Goal: Navigation & Orientation: Find specific page/section

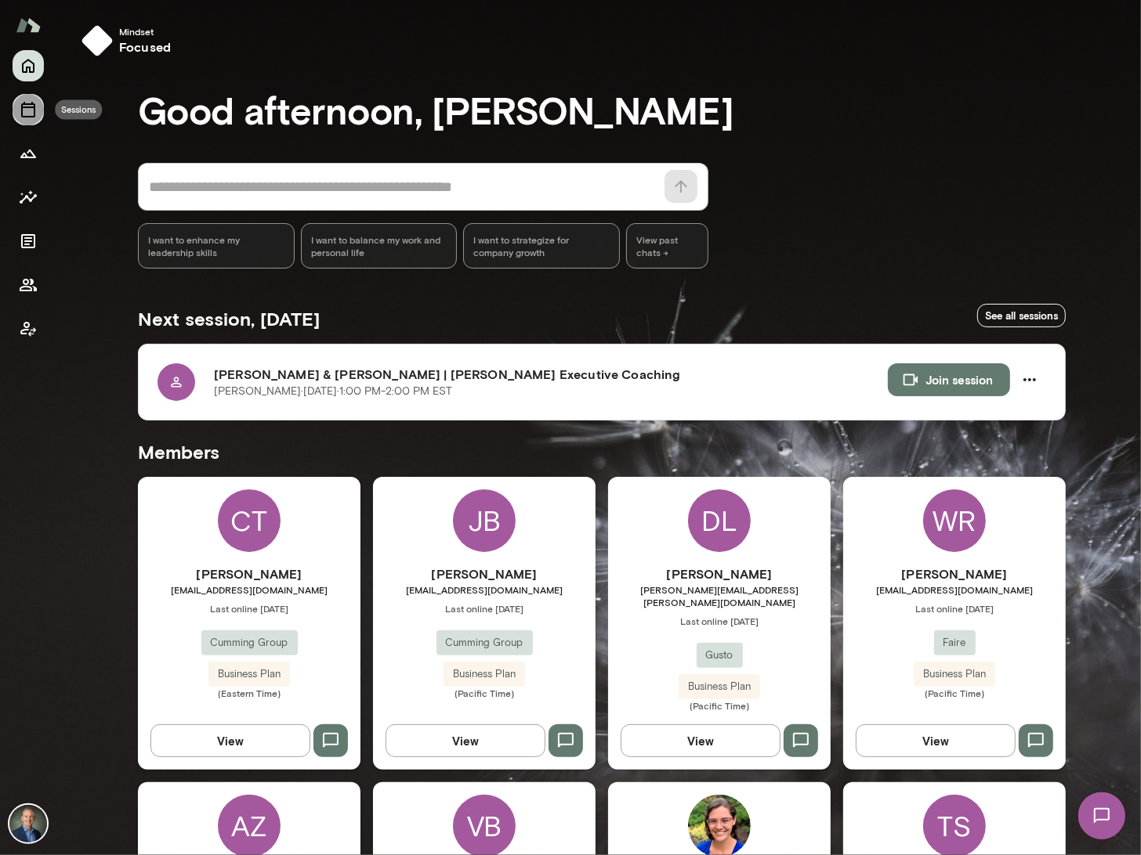
click at [30, 99] on button "Sessions" at bounding box center [28, 109] width 31 height 31
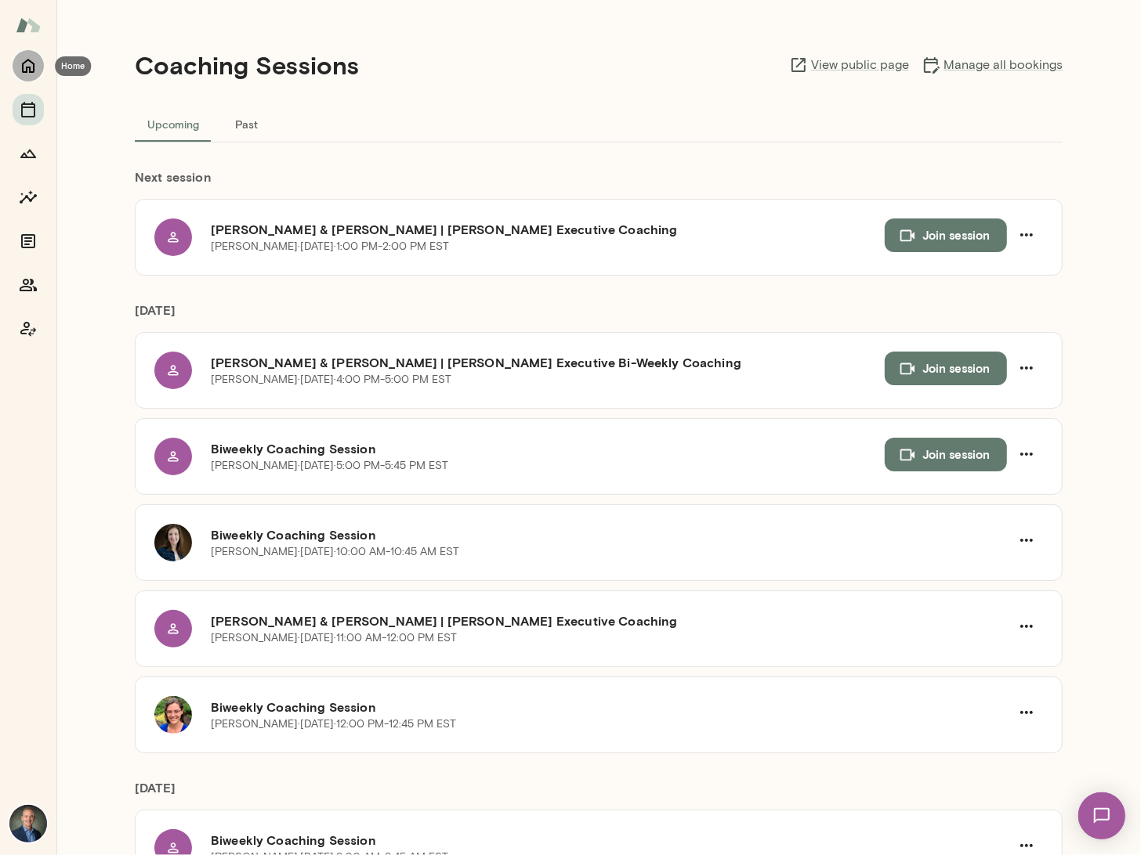
click at [29, 61] on icon "Home" at bounding box center [28, 67] width 13 height 14
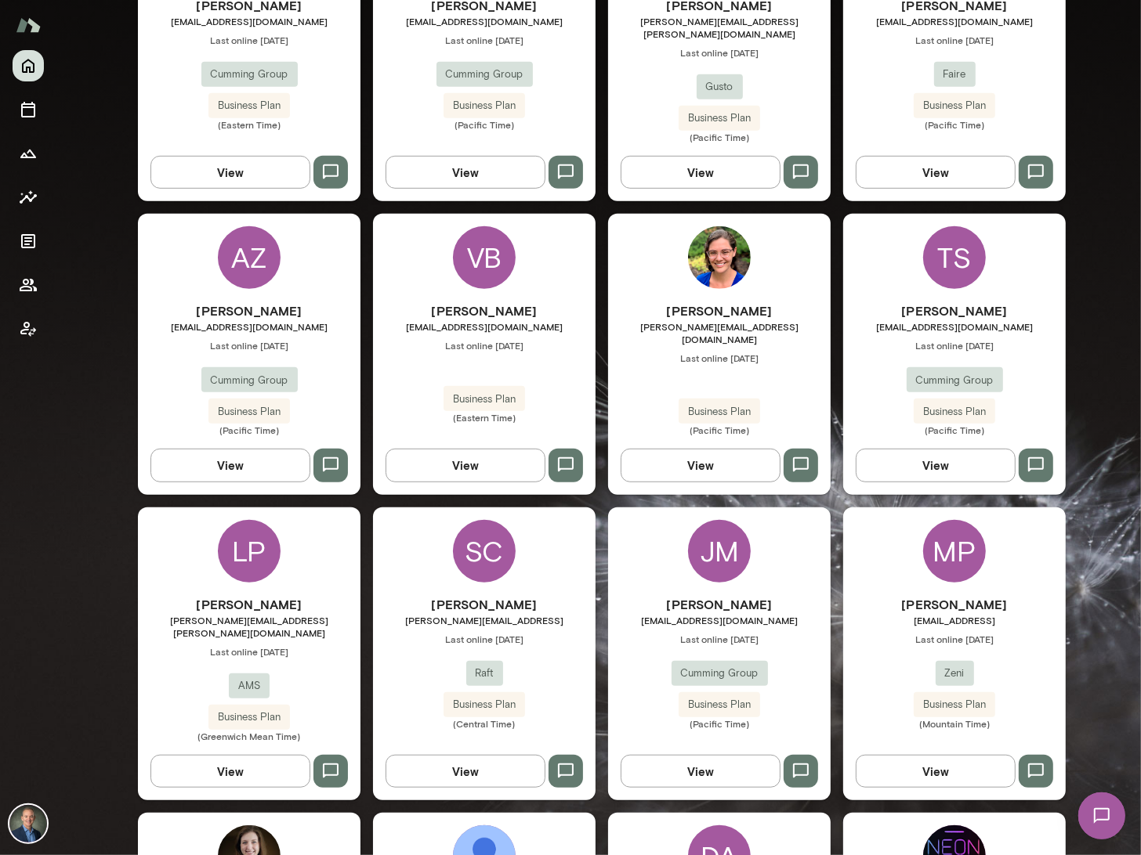
scroll to position [573, 0]
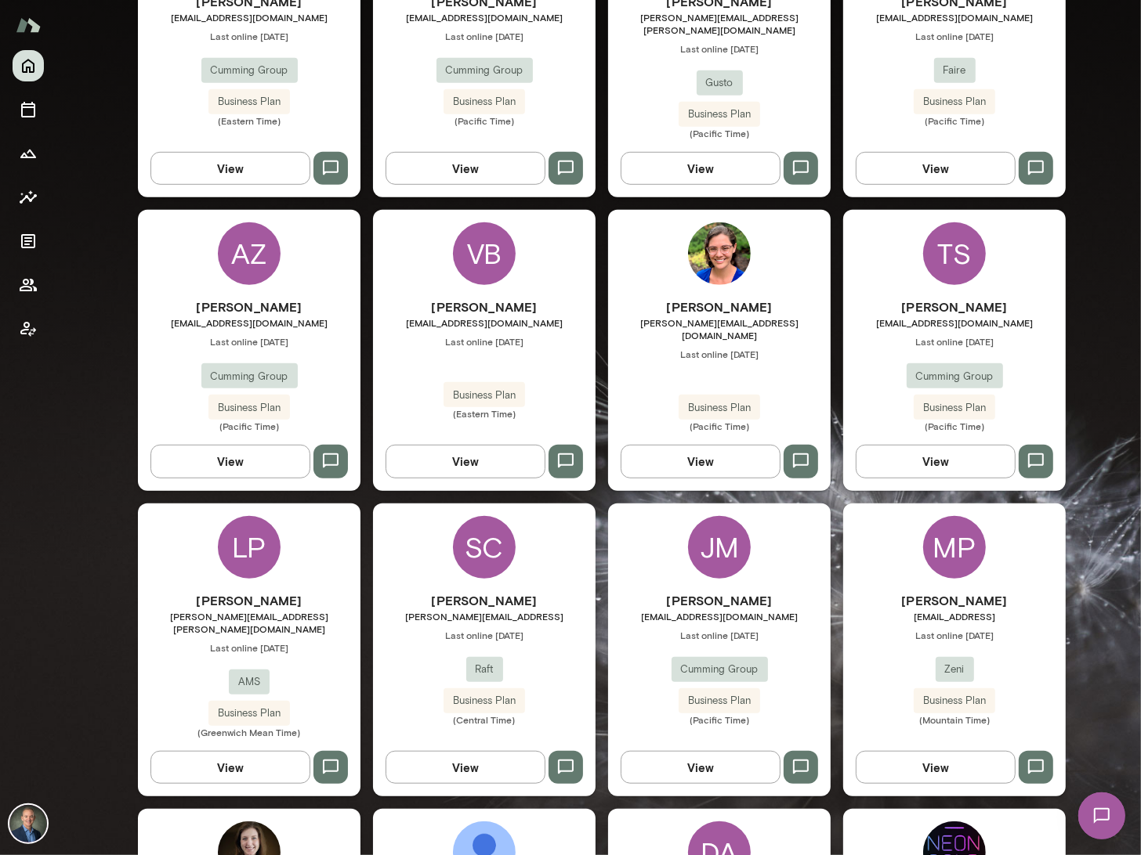
click at [318, 354] on div "[PERSON_NAME] [PERSON_NAME][EMAIL_ADDRESS][DOMAIN_NAME] Last online [DATE] Cumm…" at bounding box center [249, 365] width 222 height 135
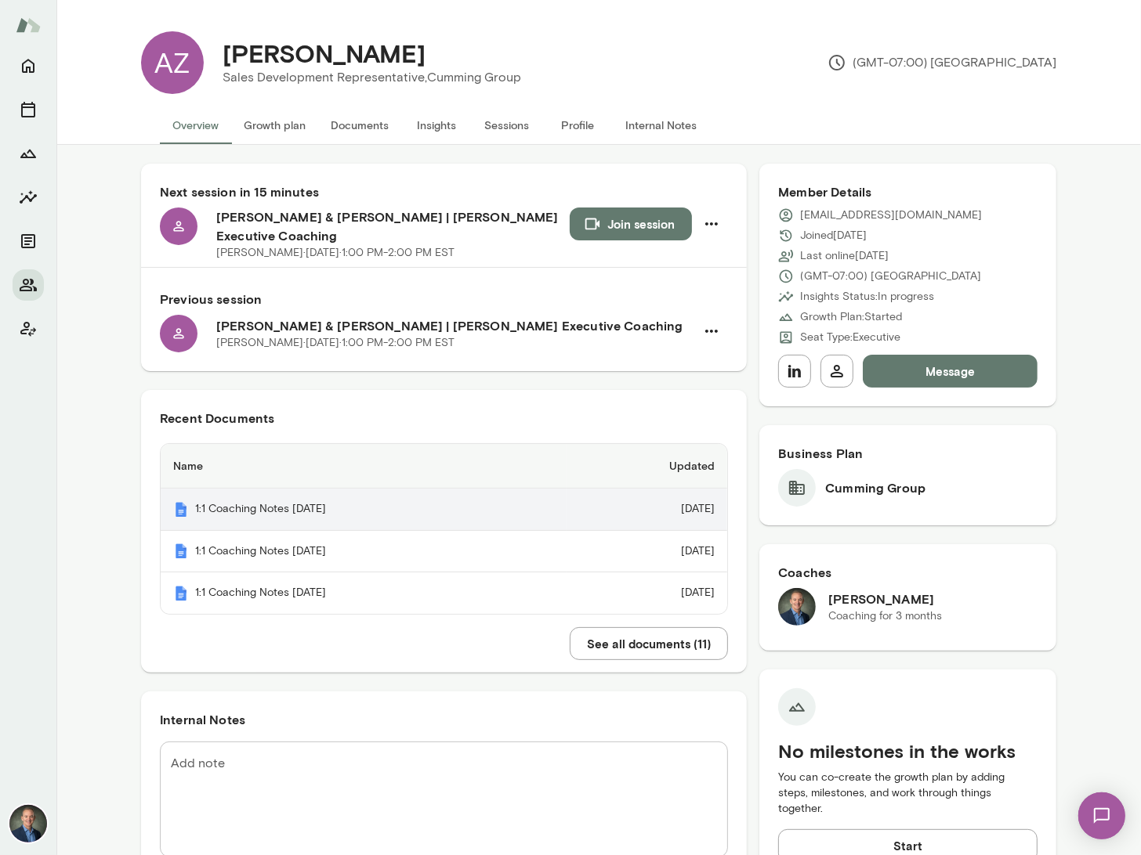
click at [270, 496] on th "1:1 Coaching Notes [DATE]" at bounding box center [364, 510] width 406 height 42
